Goal: Browse casually: Explore the website without a specific task or goal

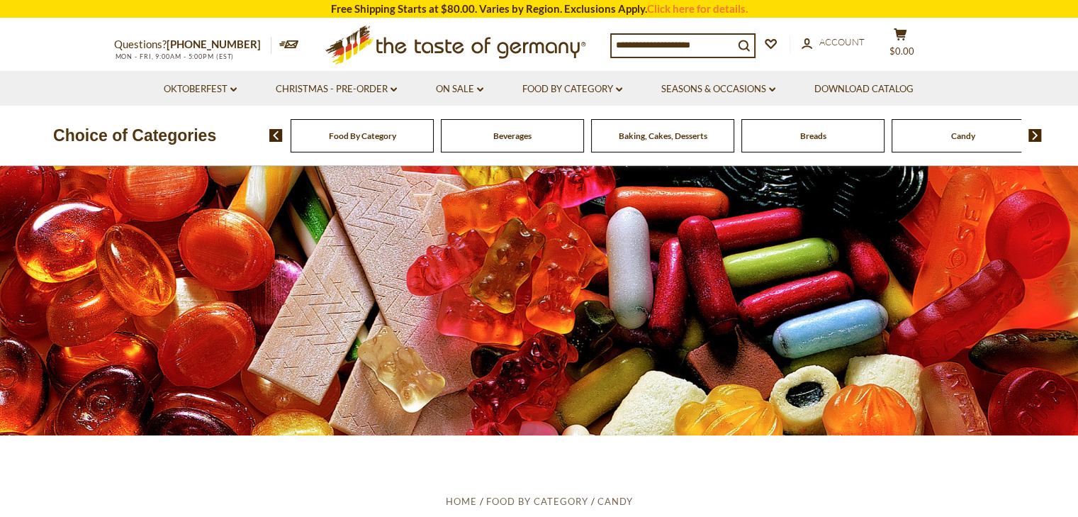
scroll to position [284, 0]
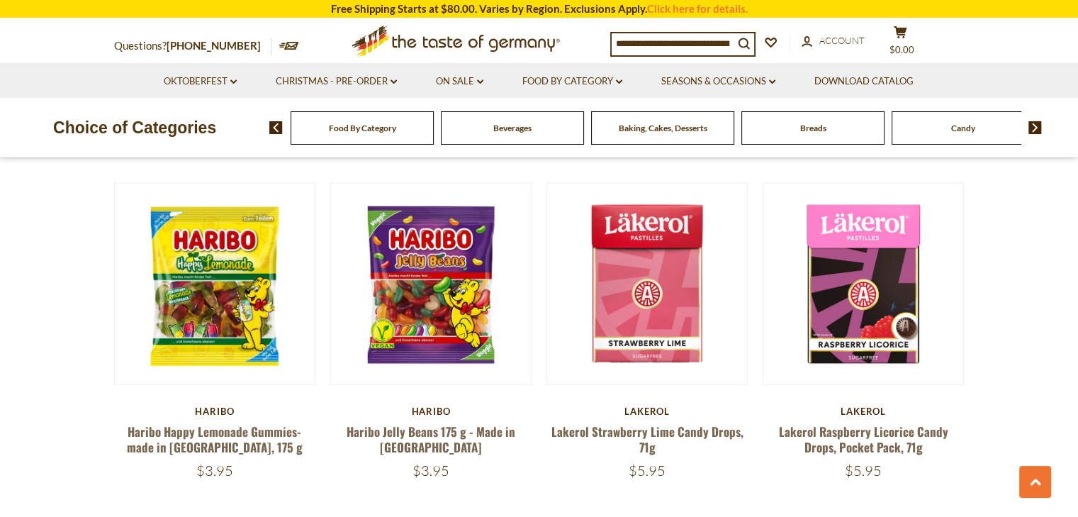
scroll to position [3403, 0]
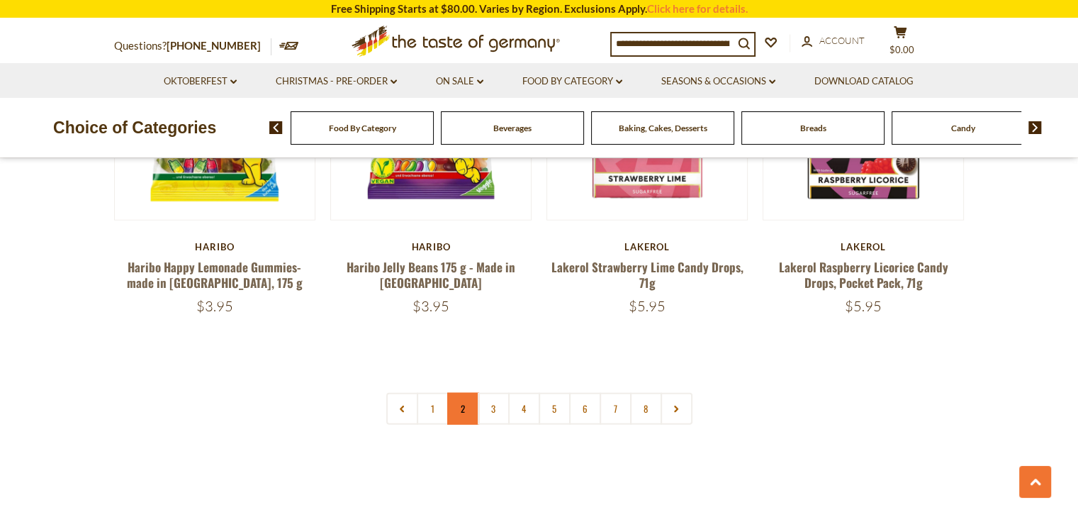
click at [471, 393] on link "2" at bounding box center [463, 409] width 32 height 32
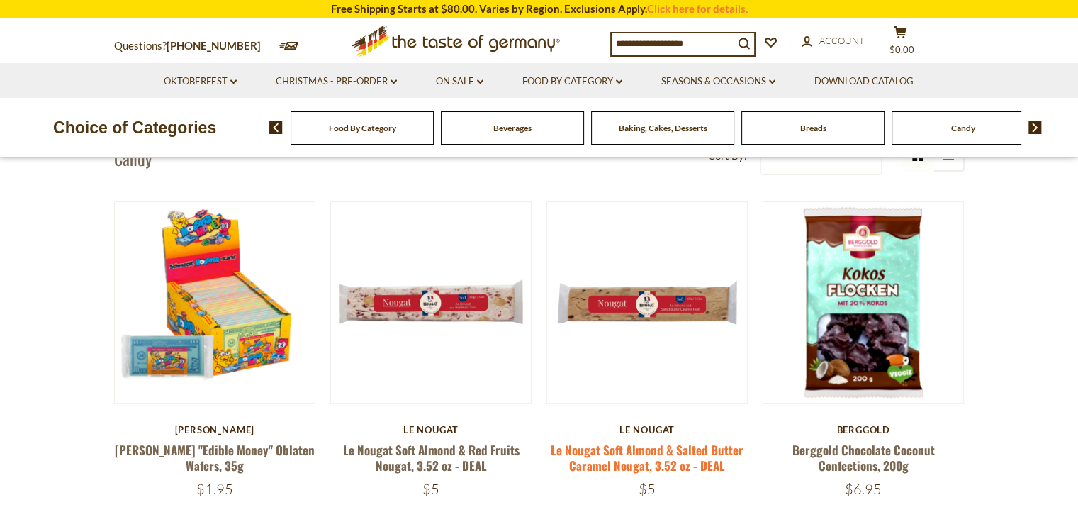
scroll to position [386, 0]
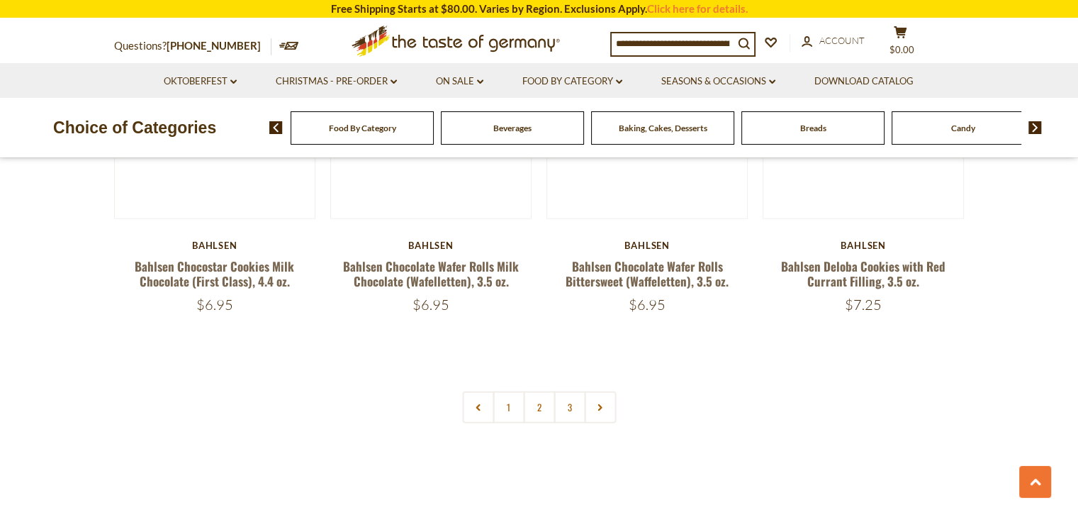
scroll to position [3403, 0]
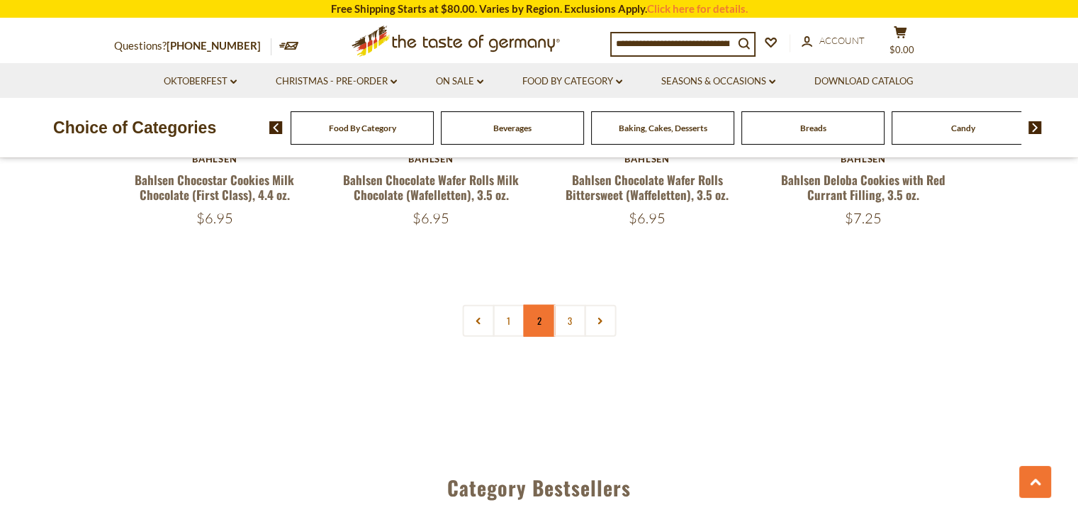
click at [526, 320] on link "2" at bounding box center [539, 321] width 32 height 32
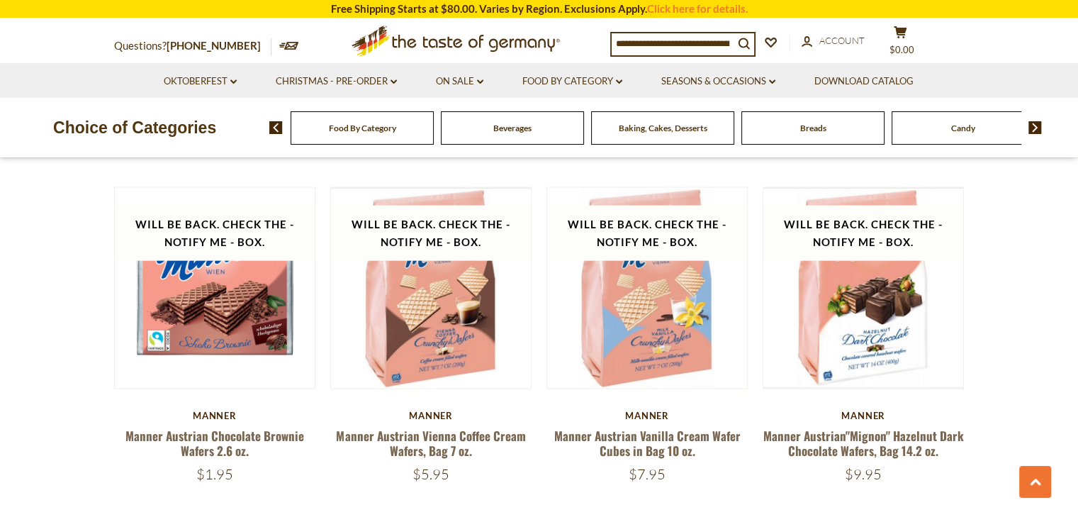
scroll to position [3150, 0]
